Goal: Transaction & Acquisition: Purchase product/service

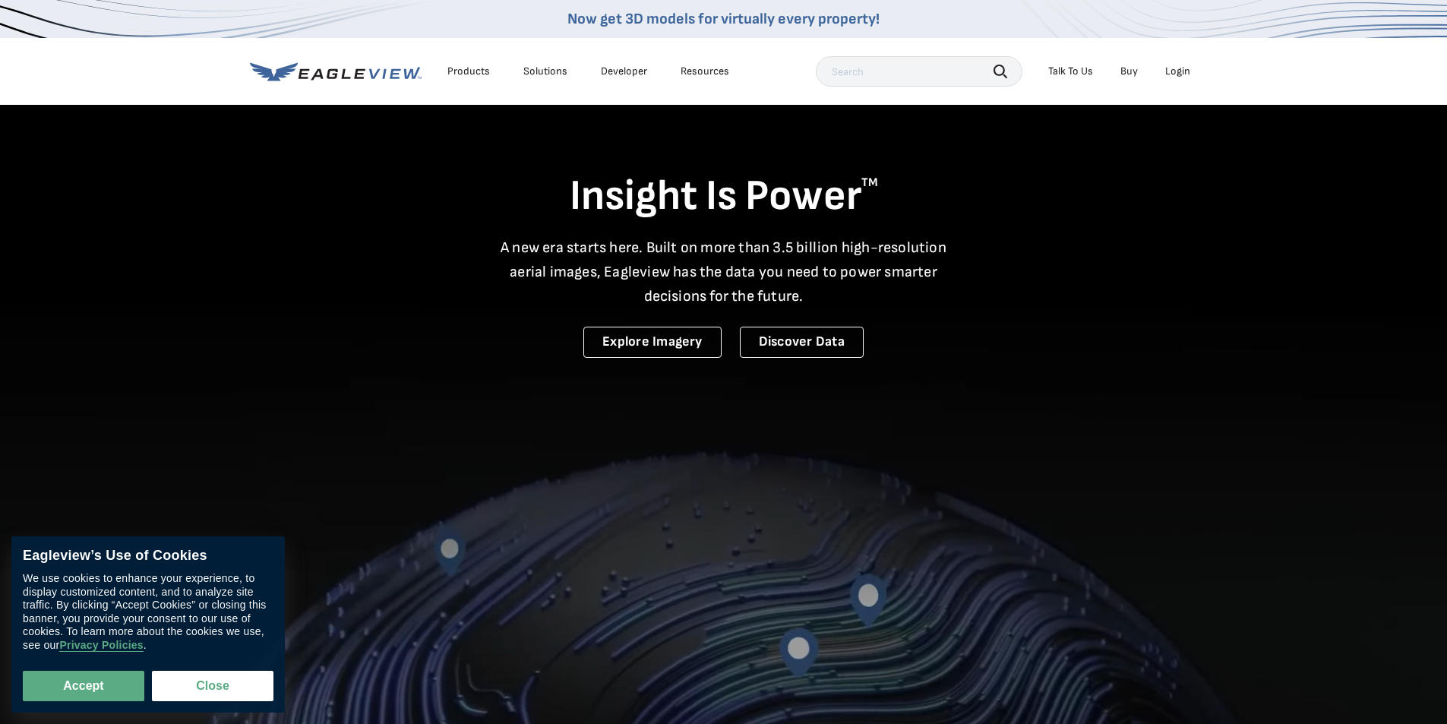
click at [1178, 66] on div "Login" at bounding box center [1178, 72] width 25 height 14
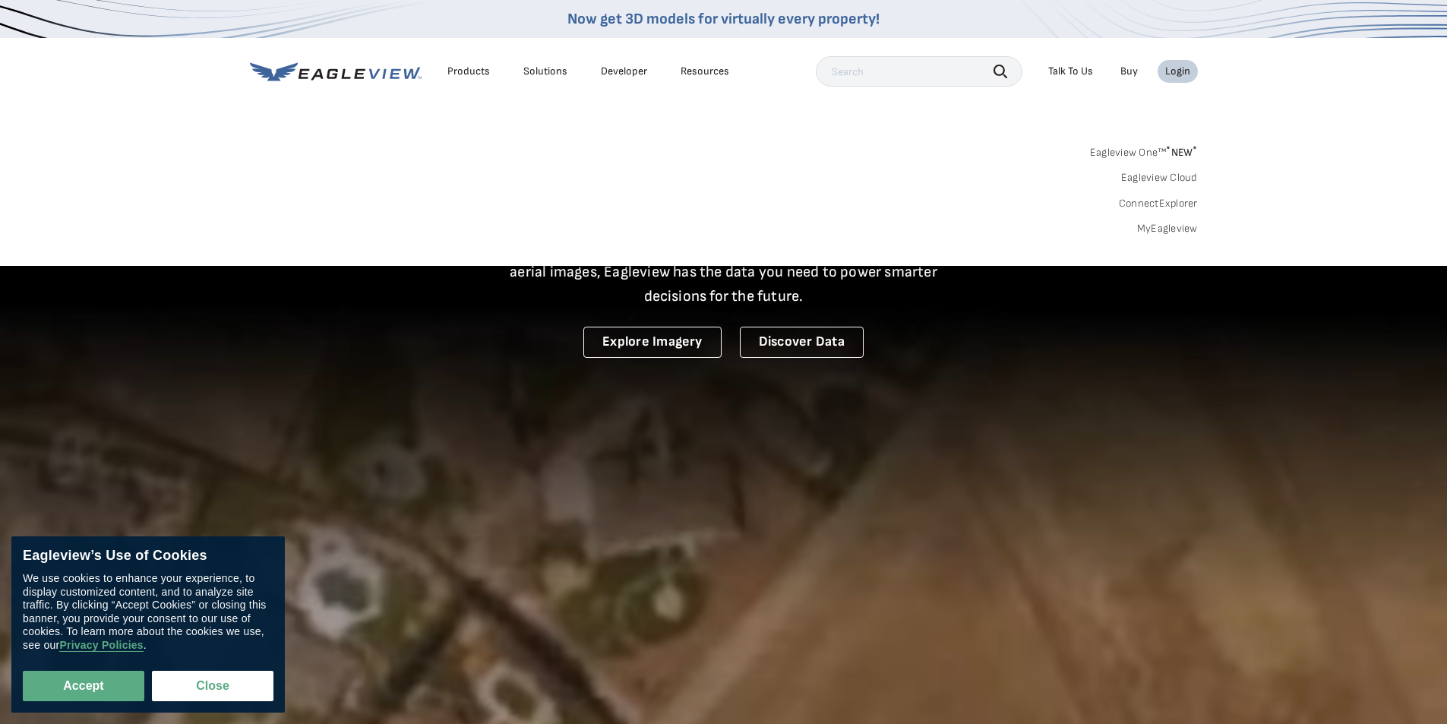
click at [1163, 234] on link "MyEagleview" at bounding box center [1167, 229] width 61 height 14
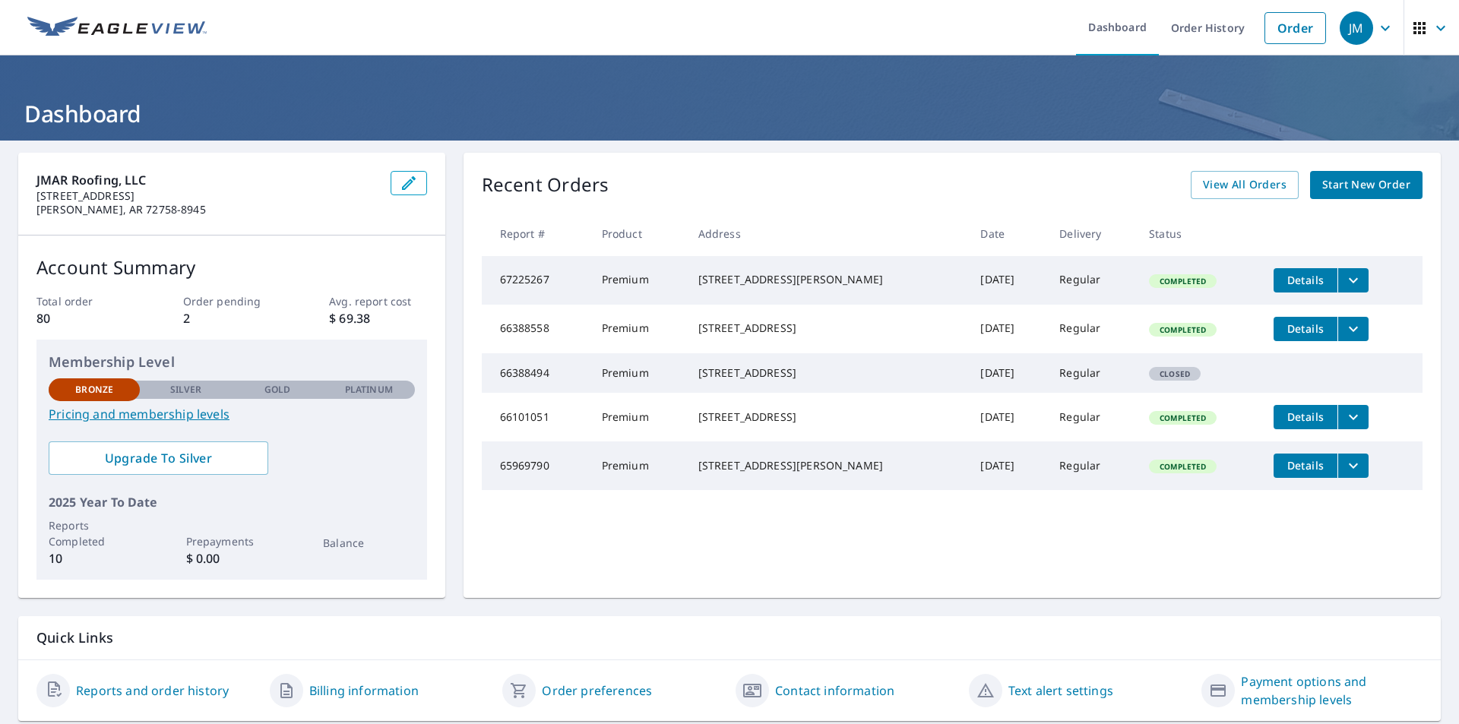
click at [1352, 191] on span "Start New Order" at bounding box center [1366, 185] width 88 height 19
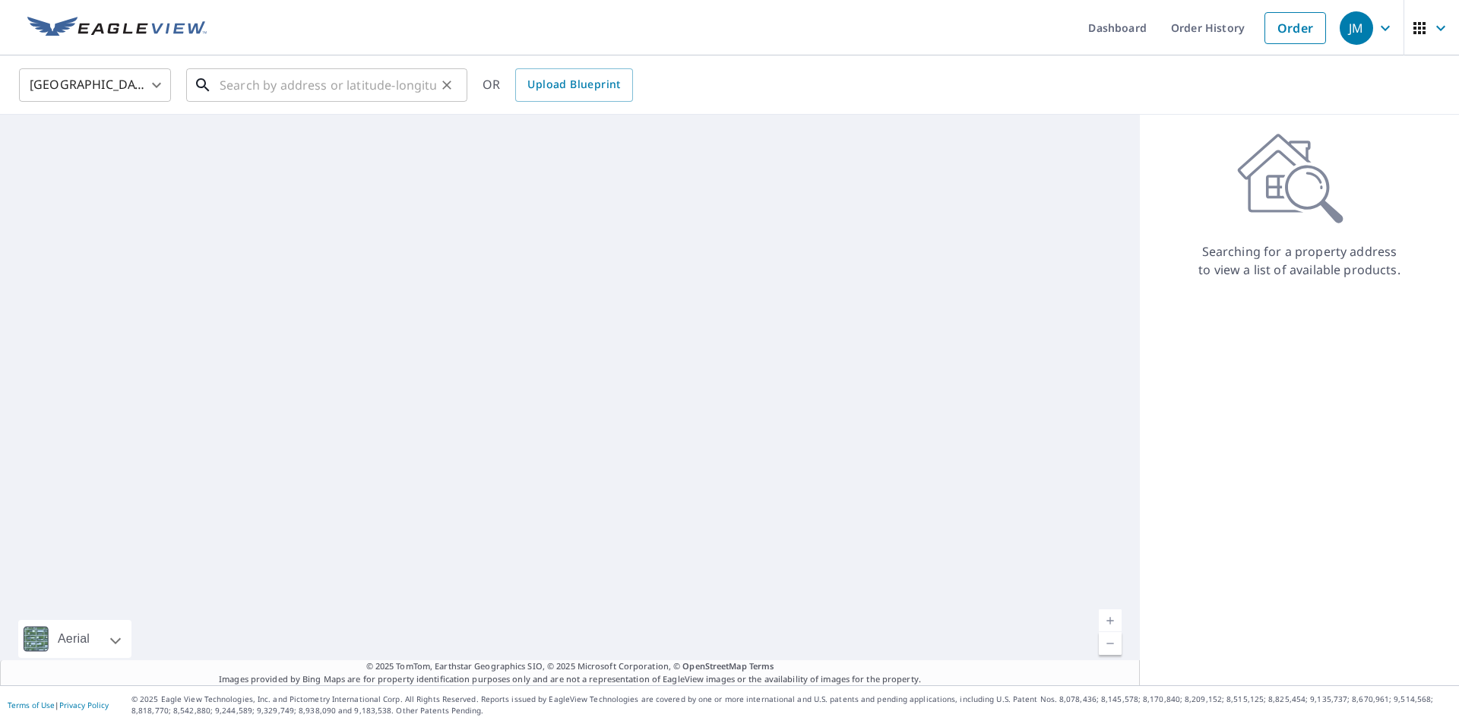
click at [280, 93] on input "text" at bounding box center [328, 85] width 217 height 43
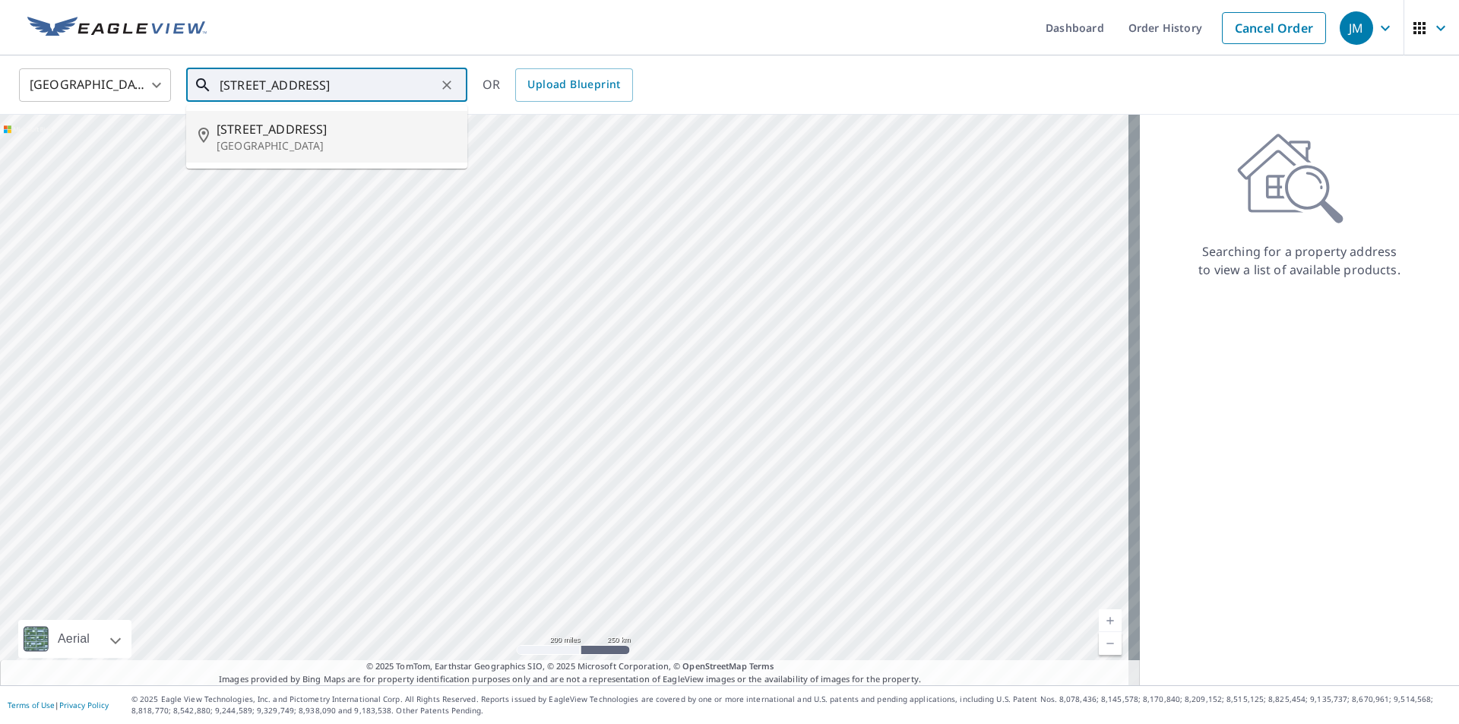
click at [274, 147] on p "Centerton, AR 72719" at bounding box center [336, 145] width 239 height 15
type input "451 Coopers Farm Rd Centerton, AR 72719"
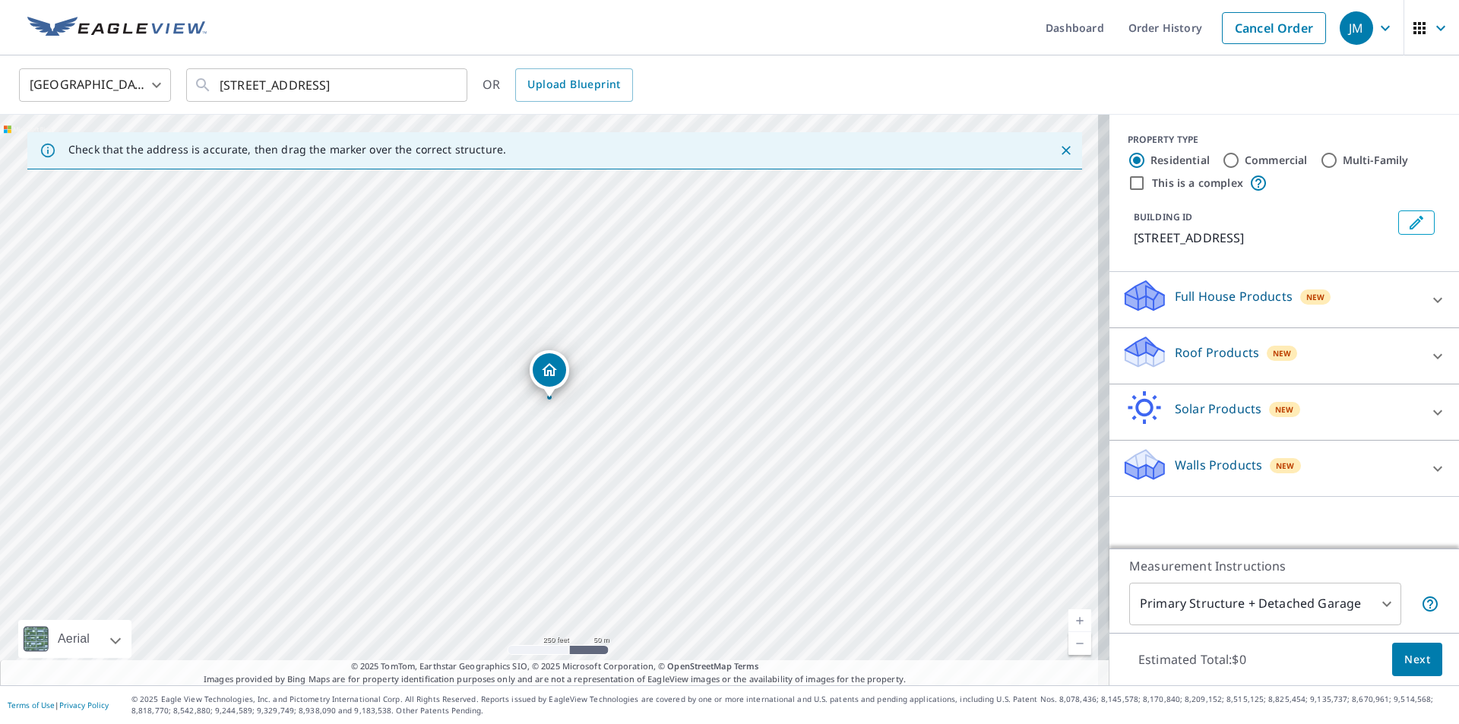
click at [1204, 362] on div "Roof Products New" at bounding box center [1270, 355] width 298 height 43
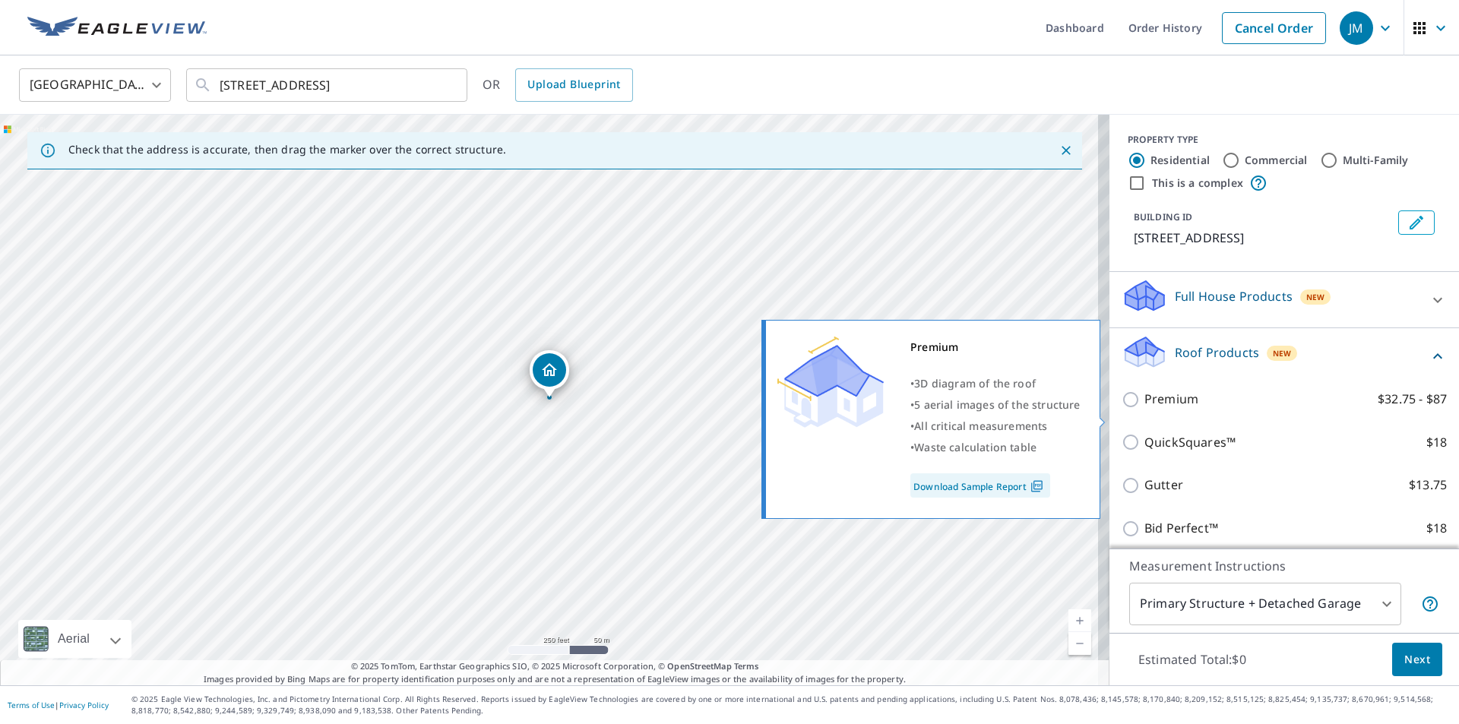
click at [1121, 409] on input "Premium $32.75 - $87" at bounding box center [1132, 400] width 23 height 18
checkbox input "true"
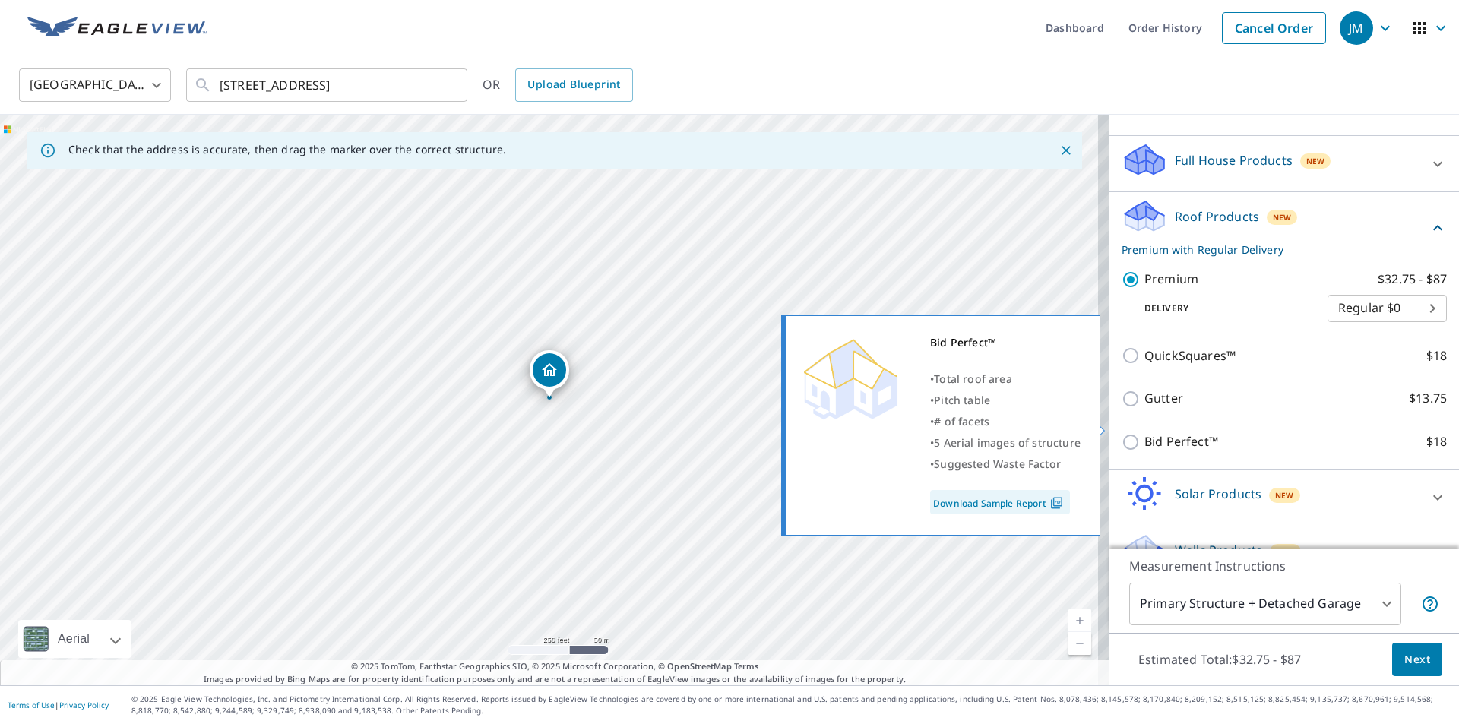
scroll to position [188, 0]
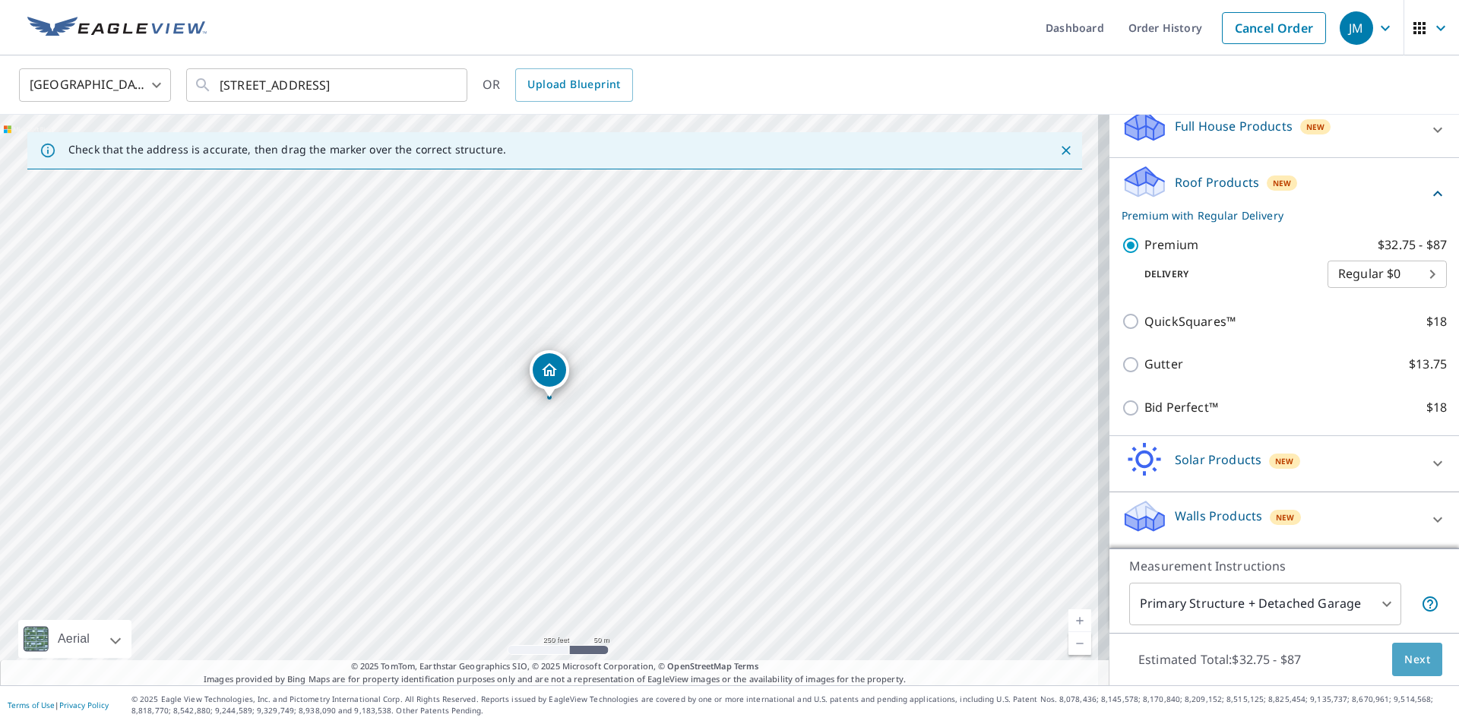
click at [1428, 659] on button "Next" at bounding box center [1417, 660] width 50 height 34
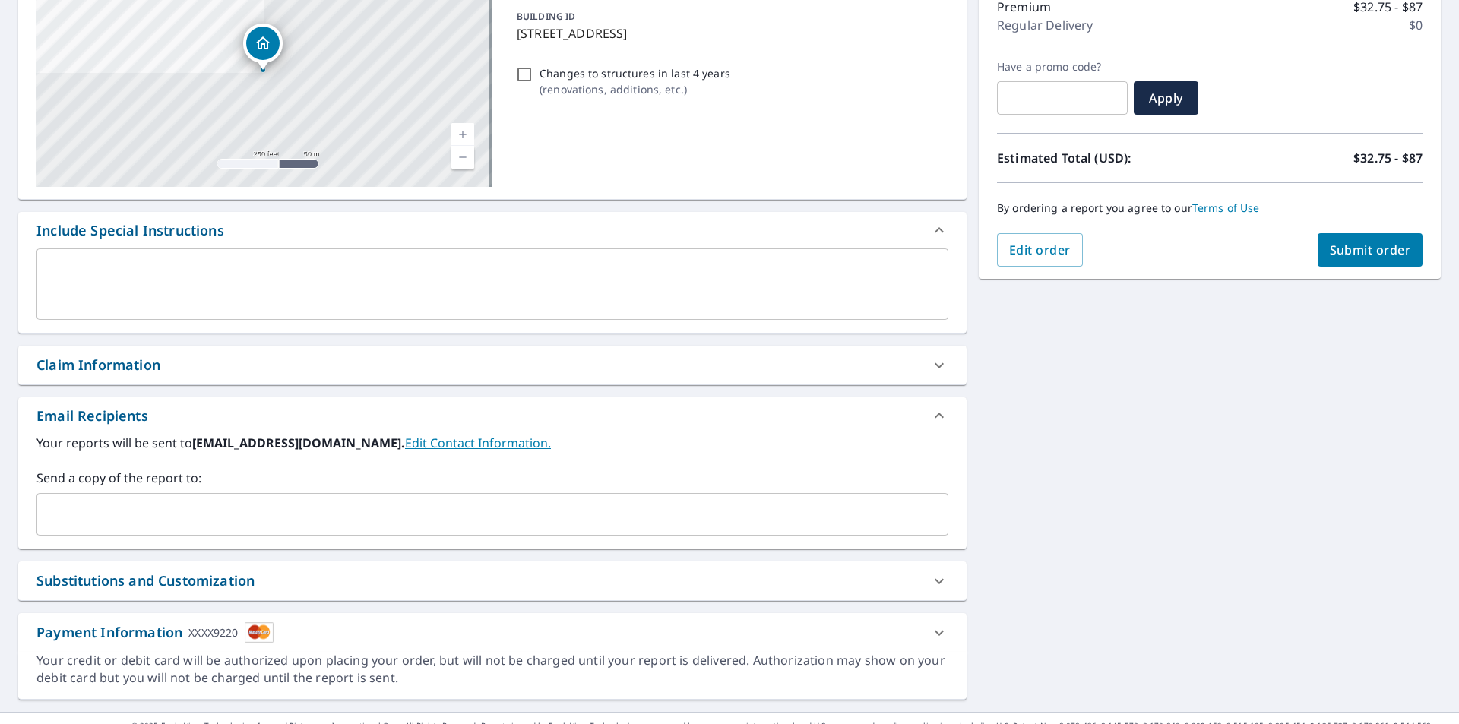
scroll to position [228, 0]
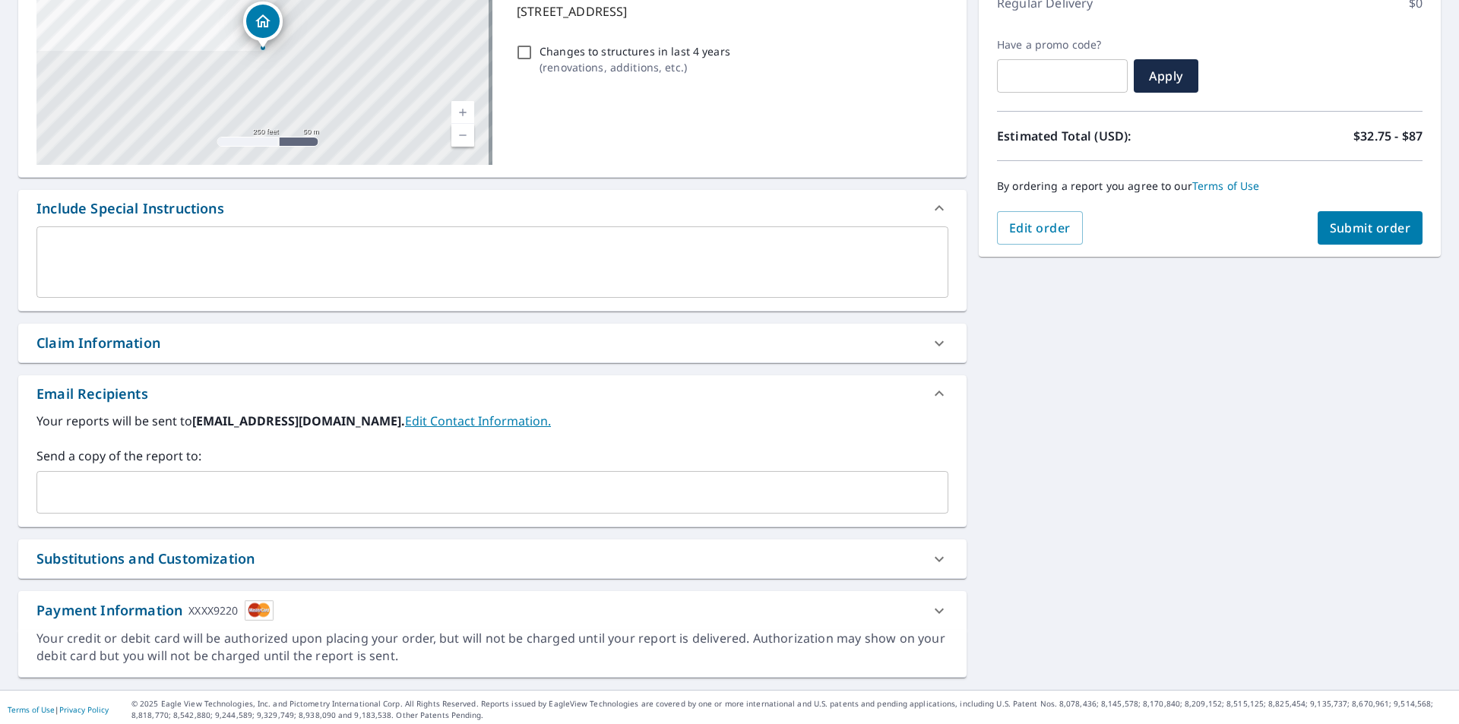
click at [102, 486] on input "text" at bounding box center [480, 492] width 875 height 29
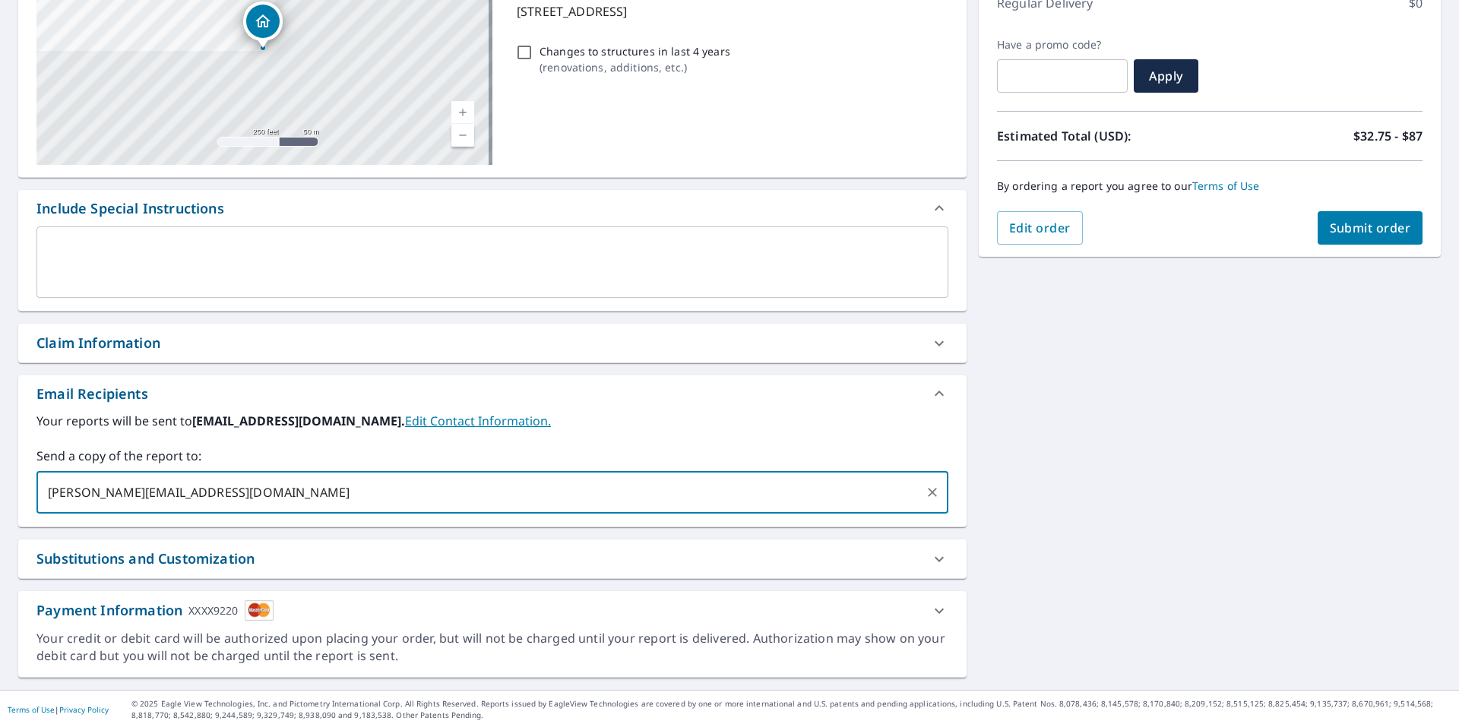
type input "jay@jmarroofing.net"
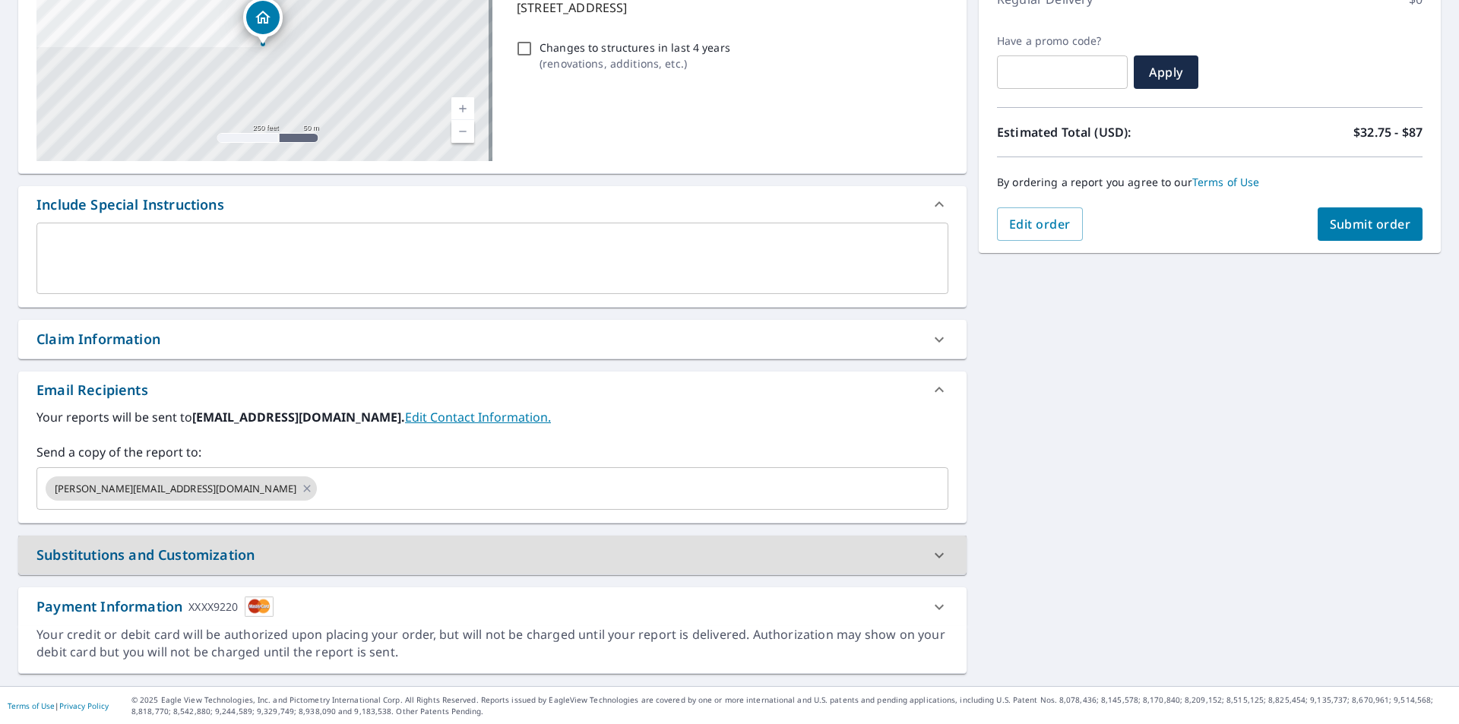
scroll to position [232, 0]
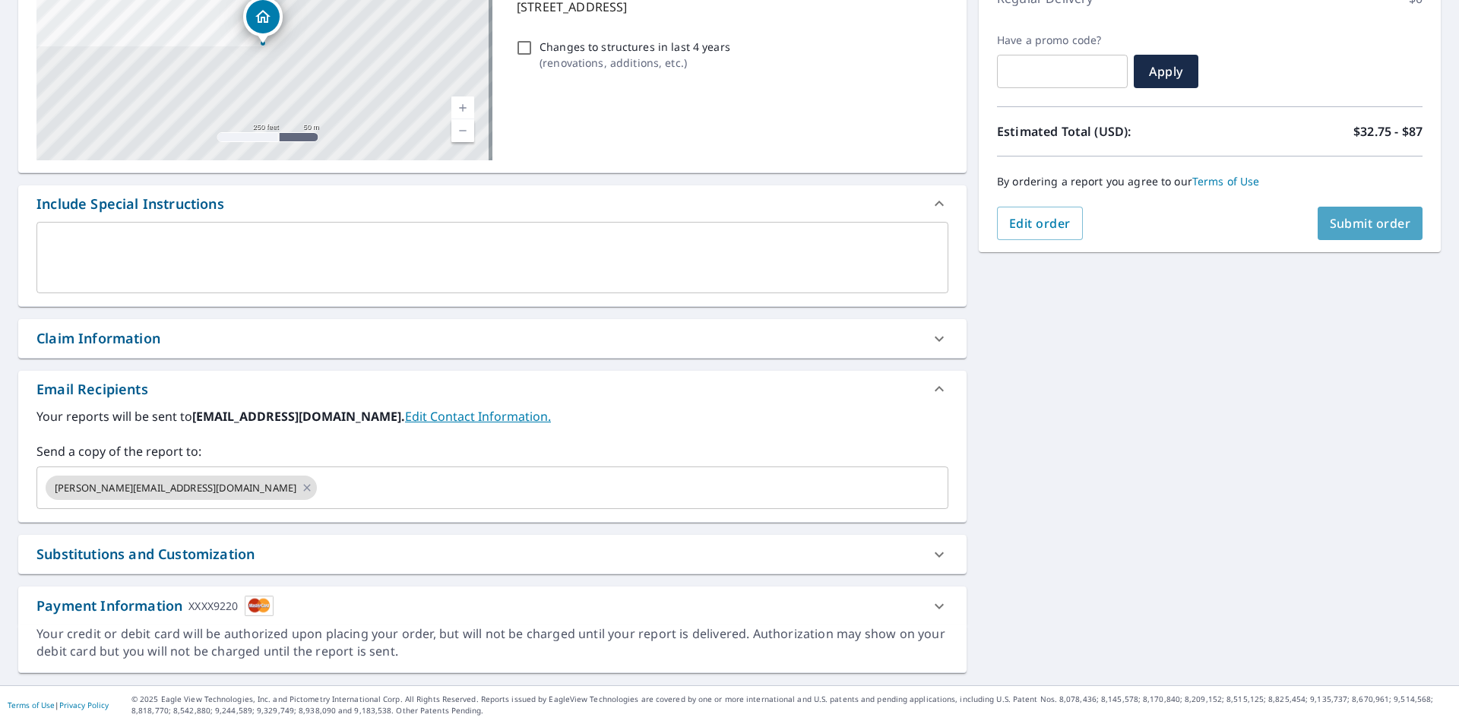
click at [1378, 225] on span "Submit order" at bounding box center [1370, 223] width 81 height 17
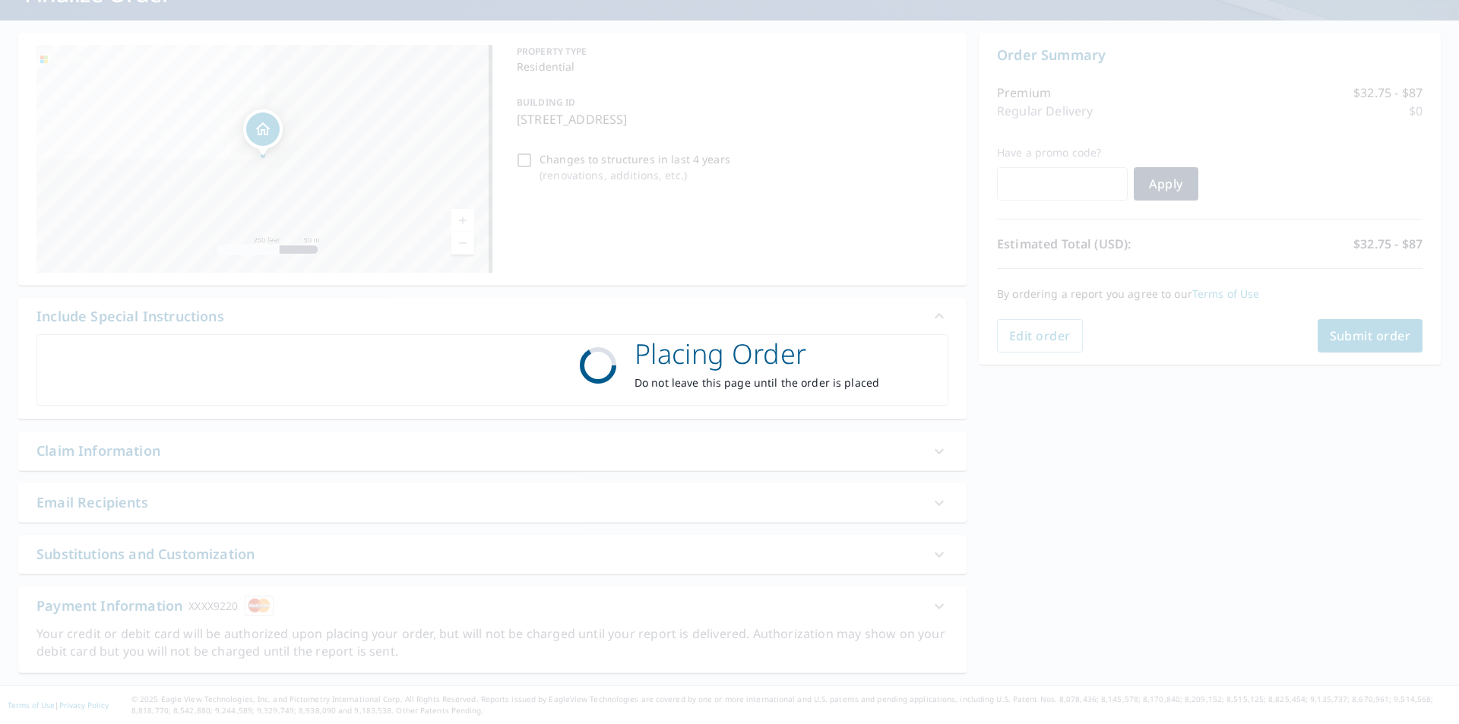
scroll to position [120, 0]
